Goal: Task Accomplishment & Management: Use online tool/utility

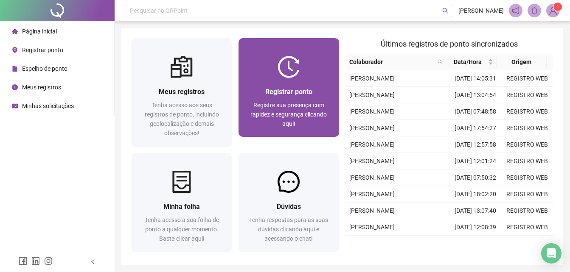
drag, startPoint x: 0, startPoint y: 0, endPoint x: 298, endPoint y: 95, distance: 312.2
click at [298, 95] on span "Registrar ponto" at bounding box center [288, 92] width 47 height 8
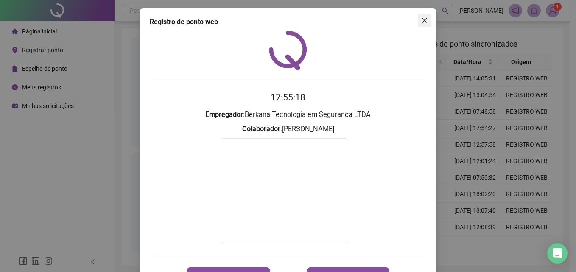
click at [421, 21] on icon "close" at bounding box center [424, 20] width 7 height 7
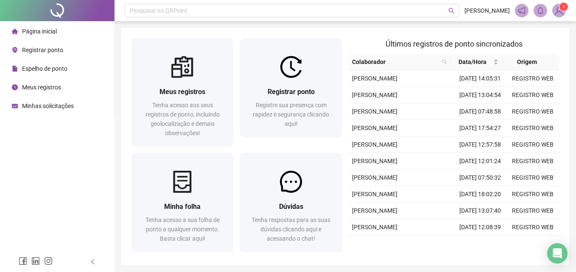
scroll to position [30, 0]
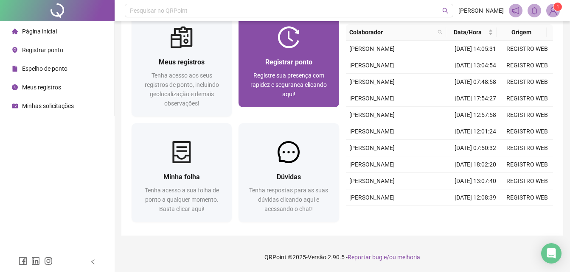
click at [281, 50] on div "Registrar ponto Registre sua presença com rapidez e segurança clicando aqui!" at bounding box center [289, 77] width 100 height 59
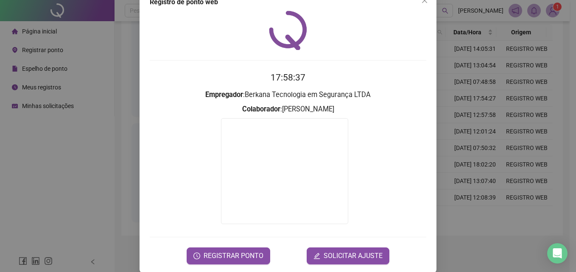
scroll to position [31, 0]
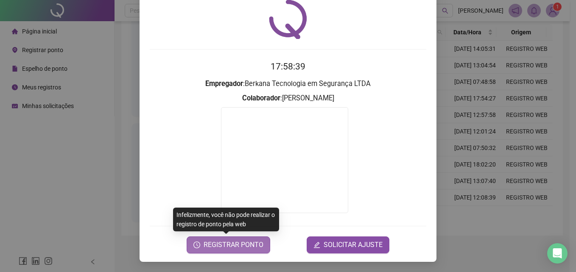
click at [246, 246] on span "REGISTRAR PONTO" at bounding box center [234, 245] width 60 height 10
